Goal: Task Accomplishment & Management: Complete application form

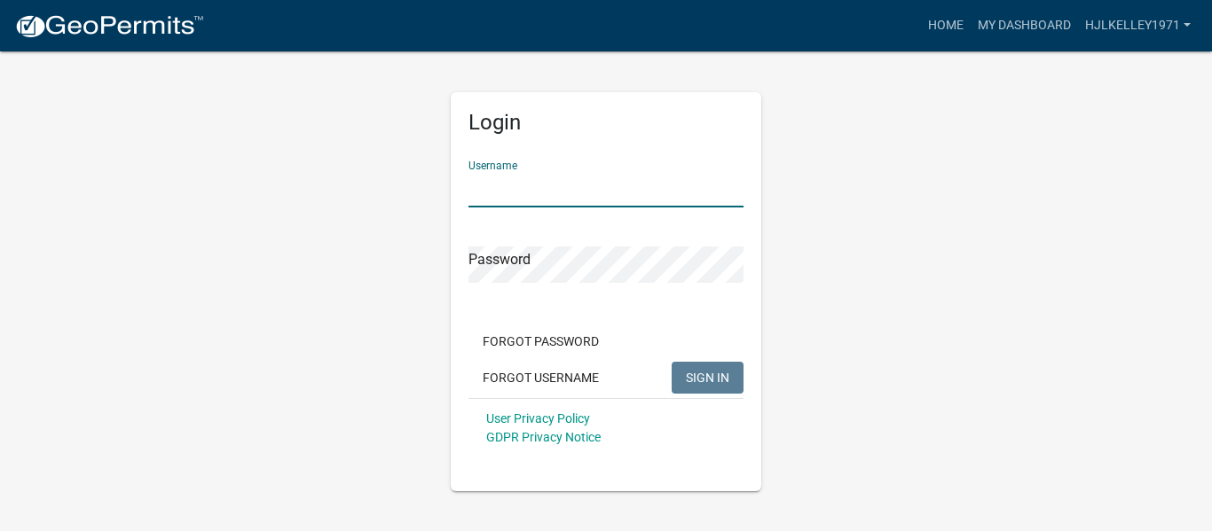
click at [571, 197] on input "Username" at bounding box center [605, 189] width 275 height 36
type input "hjlkelley1971"
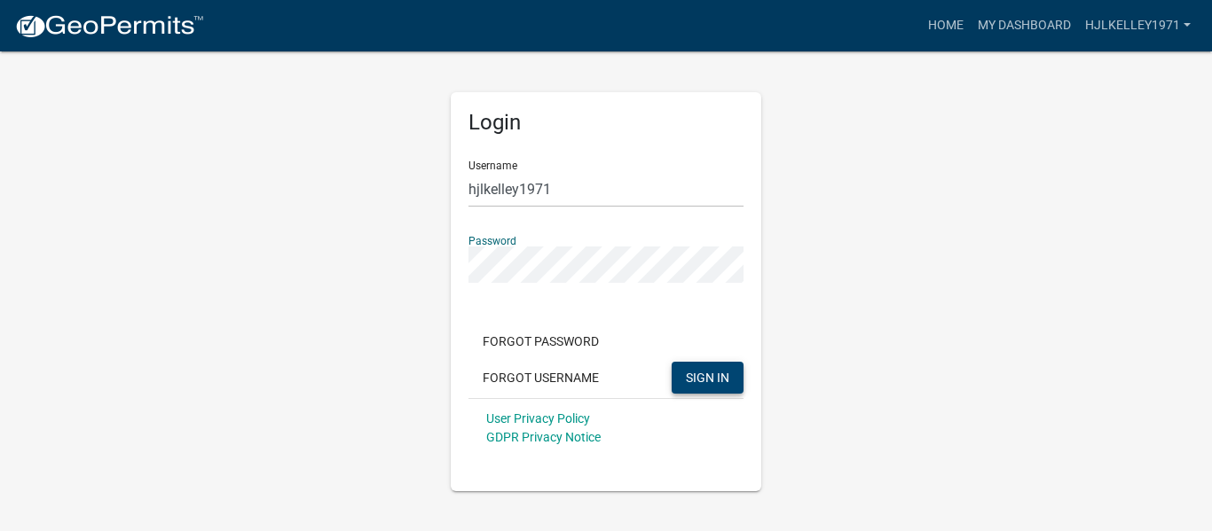
click at [694, 373] on span "SIGN IN" at bounding box center [707, 377] width 43 height 14
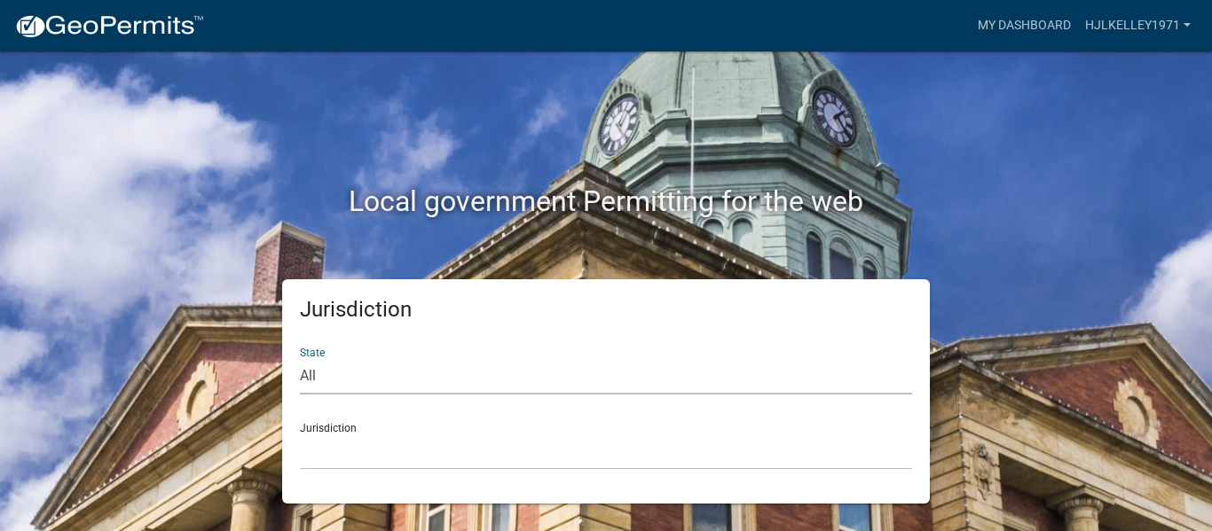
click at [461, 375] on select "All Colorado Georgia Indiana Iowa Kansas Minnesota Ohio South Carolina Wisconsin" at bounding box center [606, 376] width 612 height 36
select select "Georgia"
click at [300, 358] on select "All Colorado Georgia Indiana Iowa Kansas Minnesota Ohio South Carolina Wisconsin" at bounding box center [606, 376] width 612 height 36
click at [428, 465] on select "Carroll County, Georgia Cook County, Georgia Crawford County, Georgia Gilmer Co…" at bounding box center [606, 452] width 612 height 36
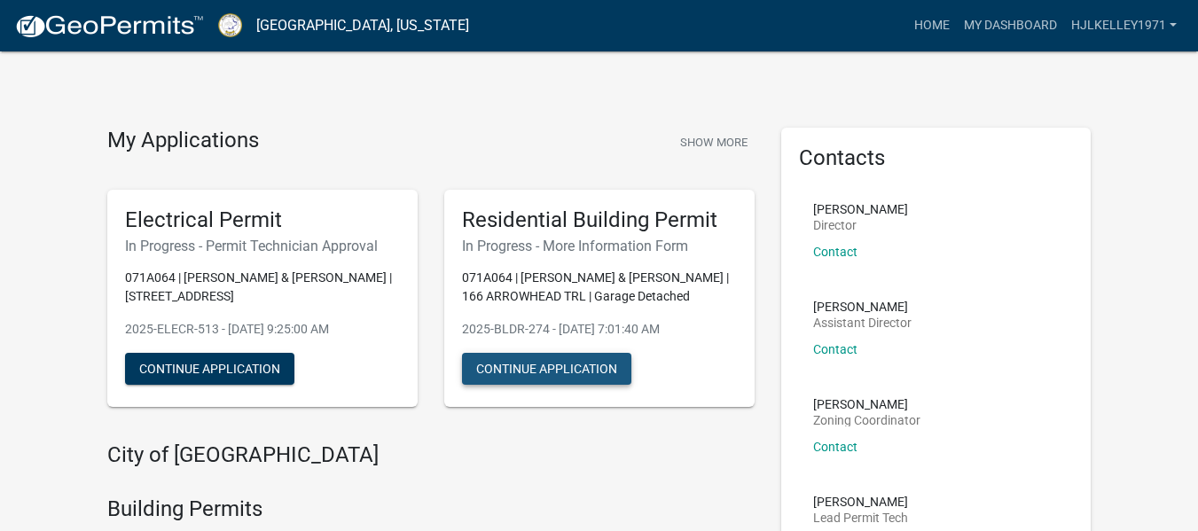
click at [492, 368] on button "Continue Application" at bounding box center [546, 369] width 169 height 32
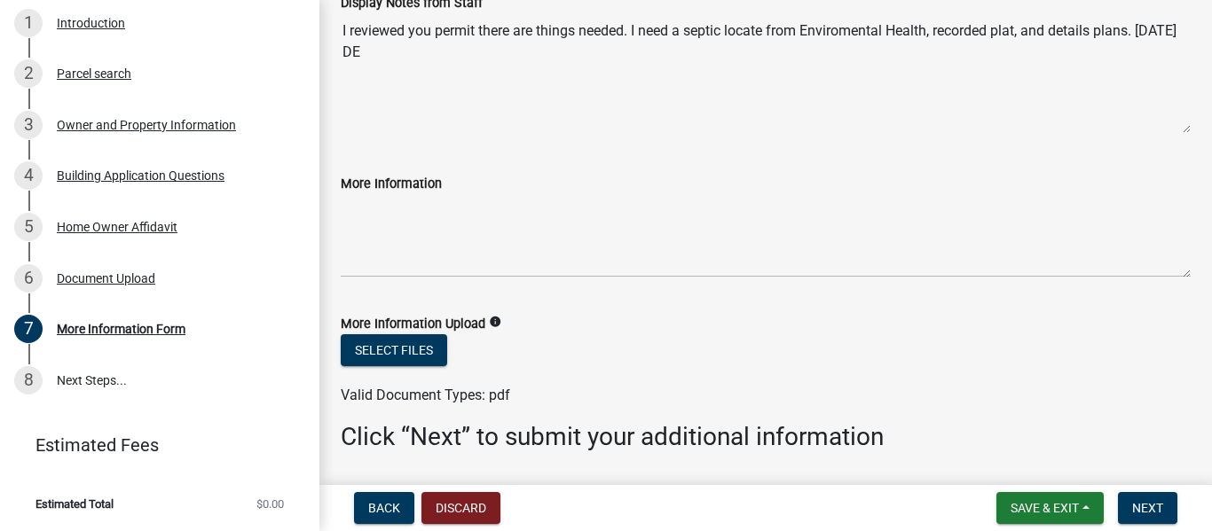
scroll to position [190, 0]
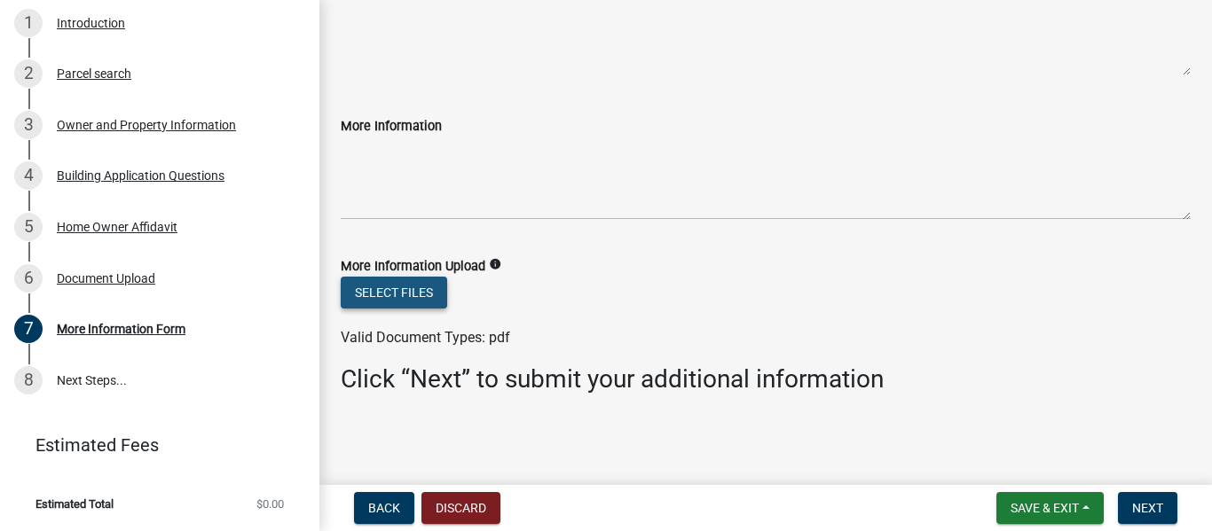
click at [405, 292] on button "Select files" at bounding box center [394, 293] width 106 height 32
click at [114, 275] on div "Document Upload" at bounding box center [106, 278] width 98 height 12
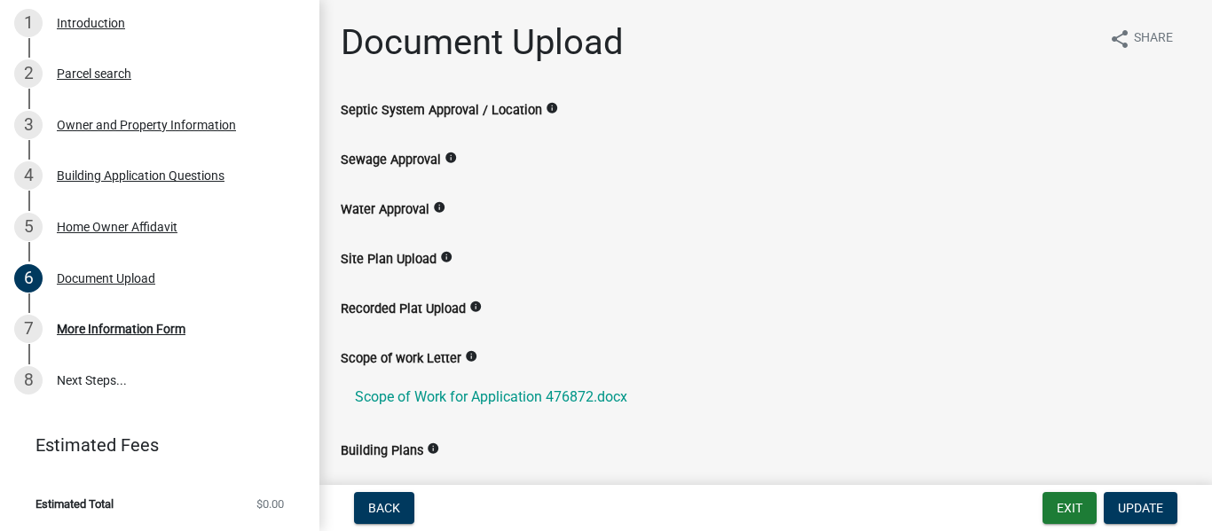
click at [422, 309] on label "Recorded Plat Upload" at bounding box center [403, 309] width 125 height 12
click at [422, 305] on label "Recorded Plat Upload" at bounding box center [403, 309] width 125 height 12
click at [357, 308] on label "Recorded Plat Upload" at bounding box center [403, 309] width 125 height 12
click at [384, 333] on div "Recorded Plat Upload info" at bounding box center [765, 323] width 876 height 50
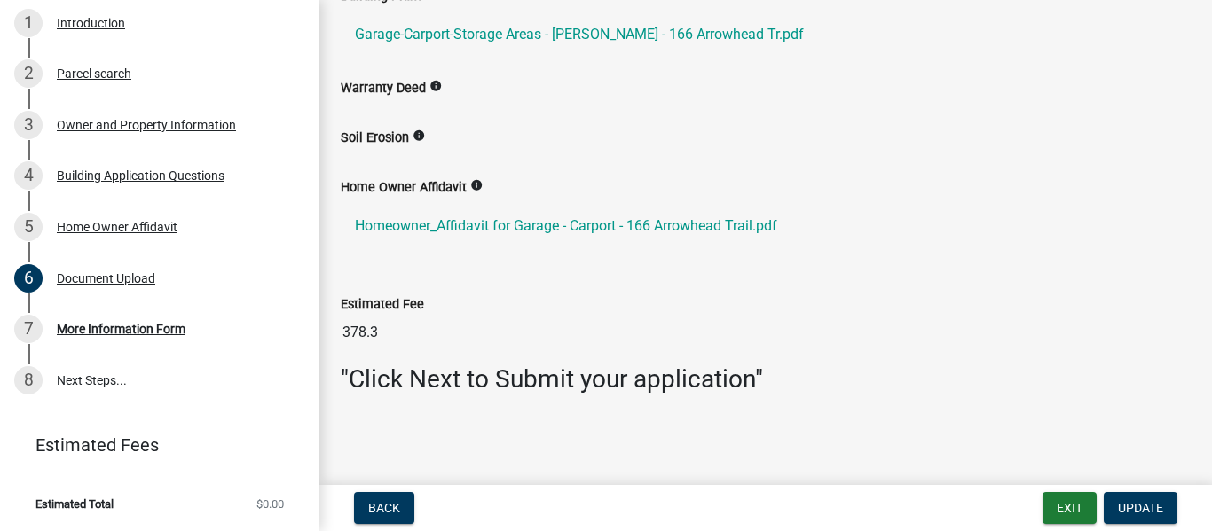
scroll to position [36, 0]
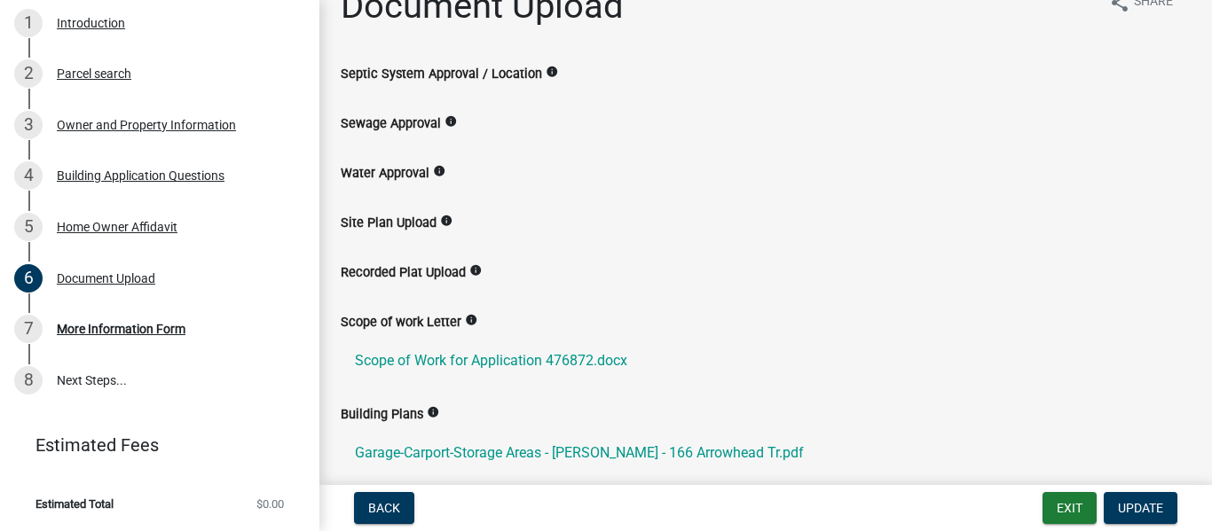
click at [441, 270] on label "Recorded Plat Upload" at bounding box center [403, 273] width 125 height 12
drag, startPoint x: 776, startPoint y: 88, endPoint x: 741, endPoint y: 97, distance: 35.7
click at [733, 100] on div "Septic System Approval / Location info" at bounding box center [765, 88] width 876 height 50
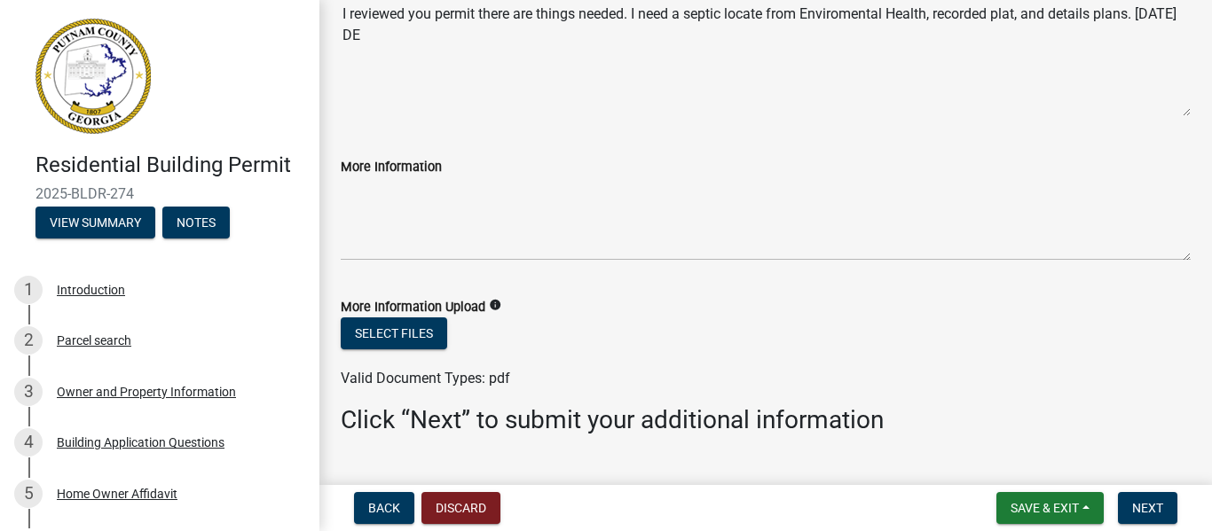
scroll to position [190, 0]
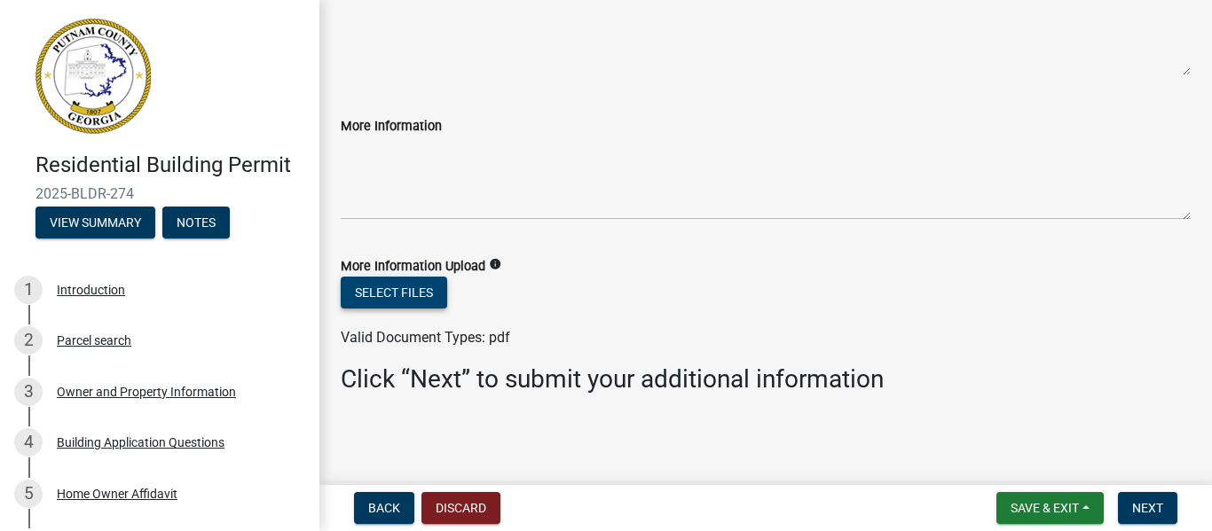
click at [399, 297] on button "Select files" at bounding box center [394, 293] width 106 height 32
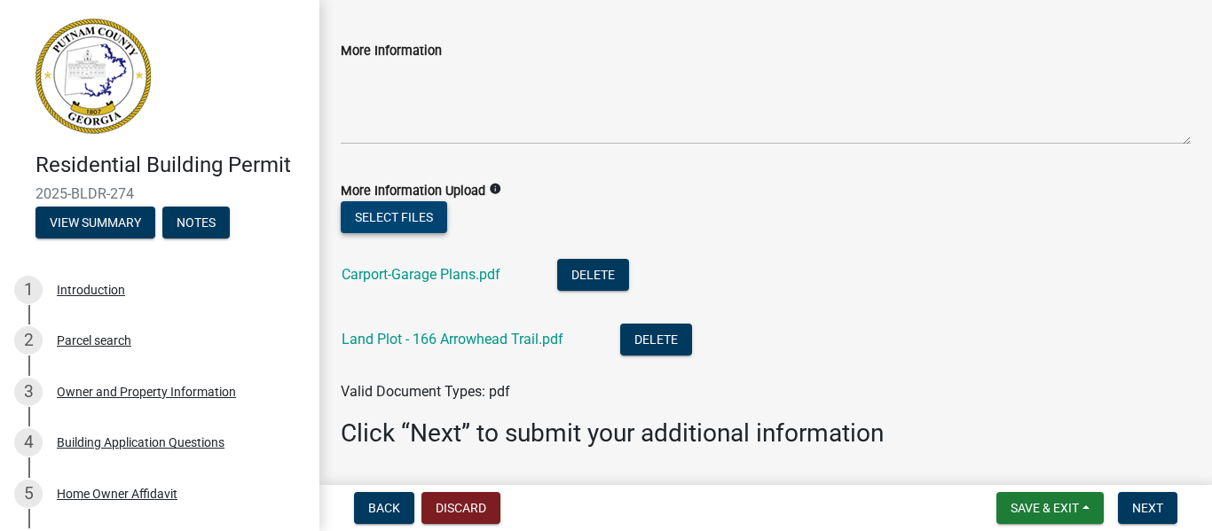
scroll to position [319, 0]
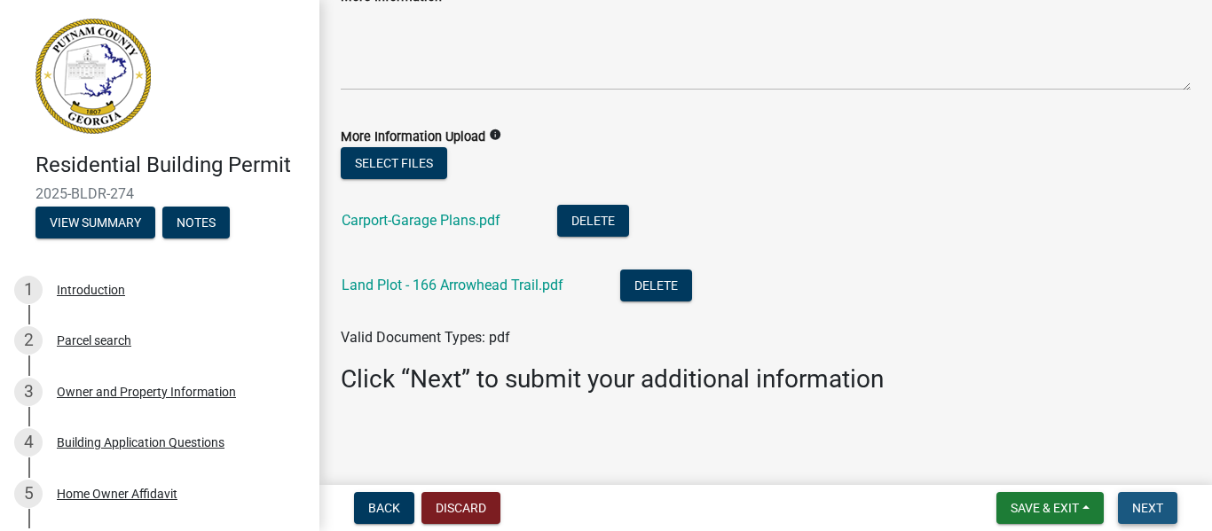
click at [1138, 505] on span "Next" at bounding box center [1147, 508] width 31 height 14
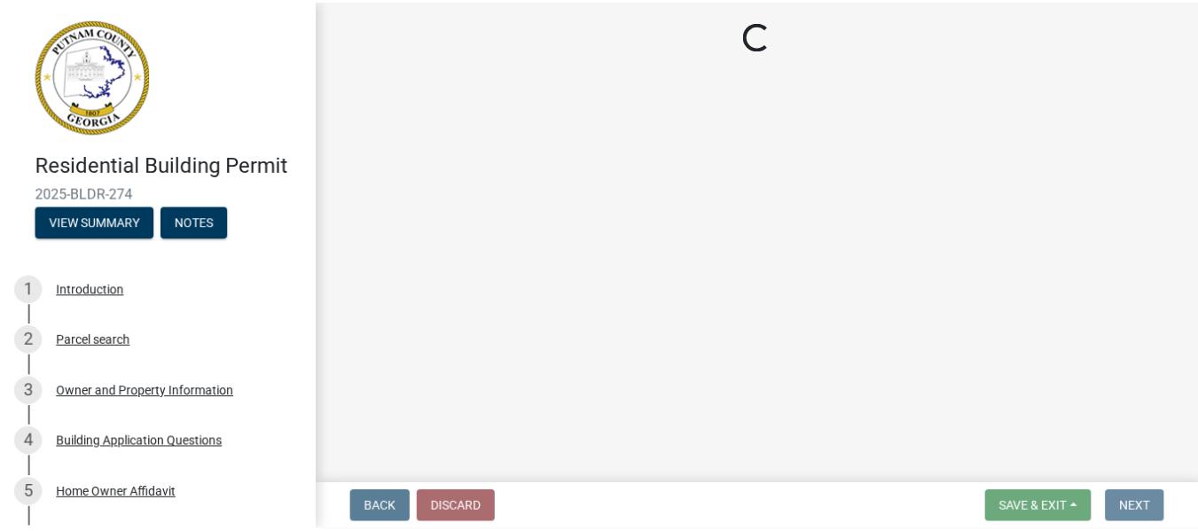
scroll to position [0, 0]
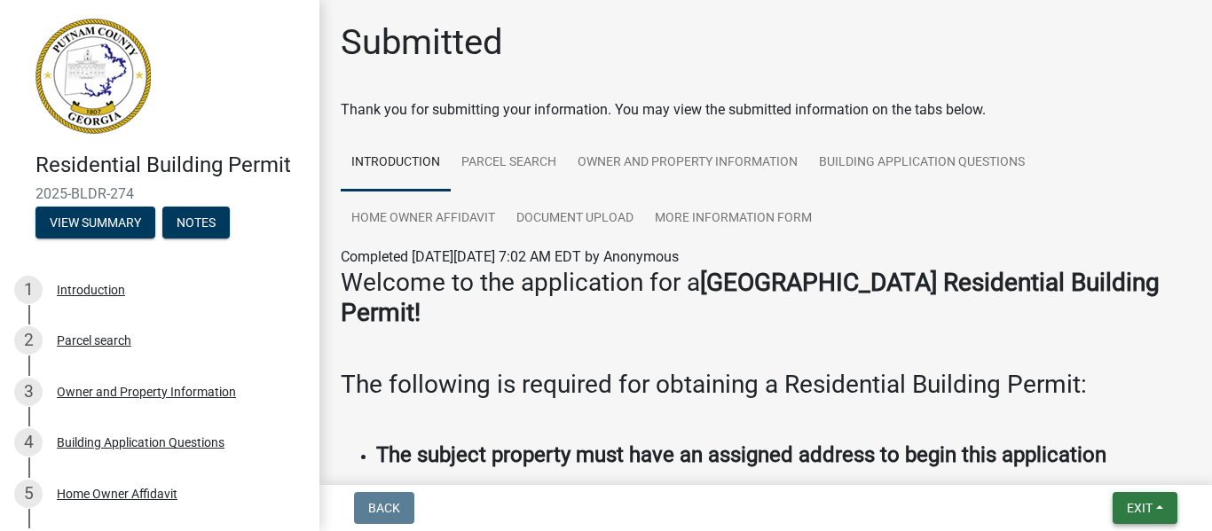
click at [1138, 506] on span "Exit" at bounding box center [1139, 508] width 26 height 14
click at [1068, 466] on button "Save & Exit" at bounding box center [1106, 462] width 142 height 43
